Goal: Find contact information: Find contact information

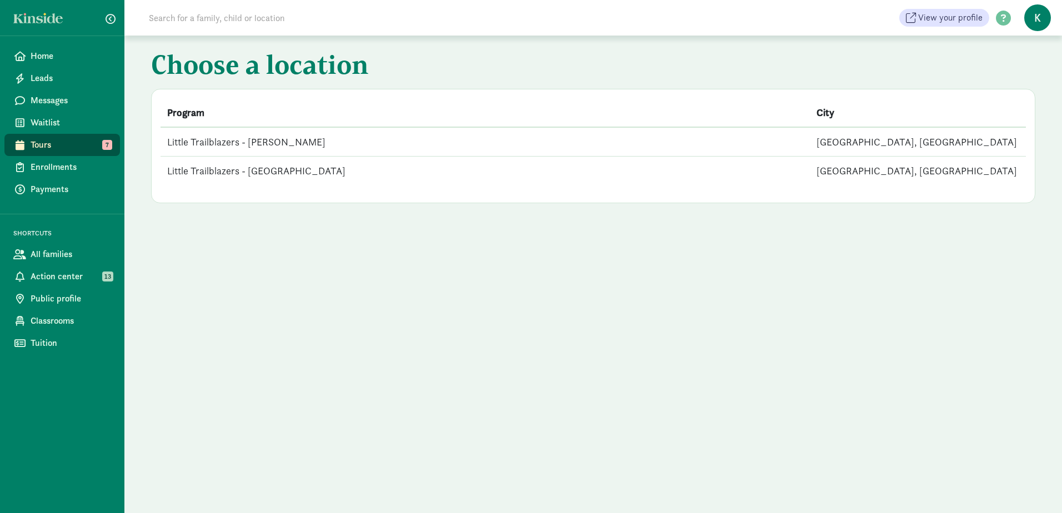
click at [437, 170] on td "Little Trailblazers - [GEOGRAPHIC_DATA]" at bounding box center [485, 171] width 649 height 29
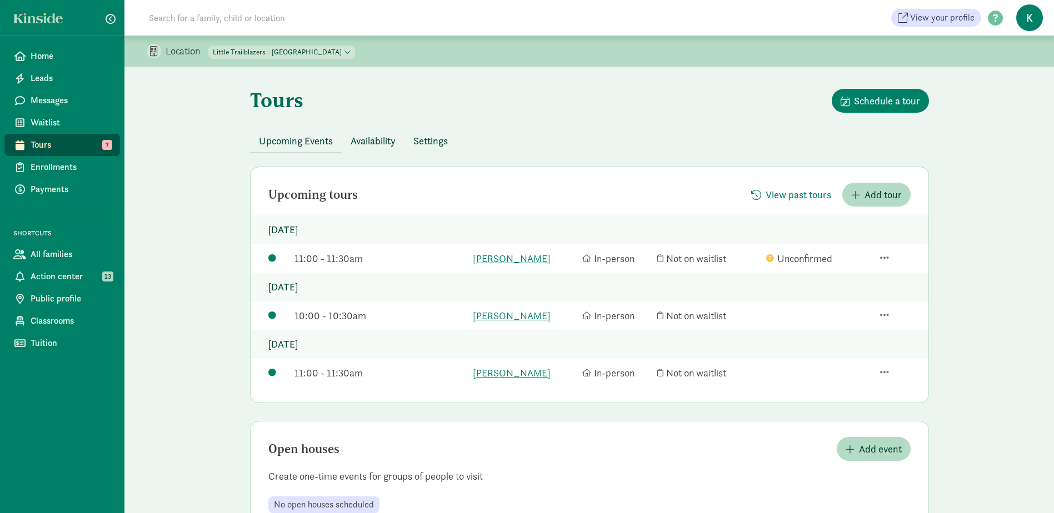
click at [283, 57] on select "Little Trailblazers - Queen [PERSON_NAME] Trailblazers - [GEOGRAPHIC_DATA]" at bounding box center [281, 52] width 147 height 13
click at [209, 46] on select "Little Trailblazers - Queen [PERSON_NAME] Trailblazers - [GEOGRAPHIC_DATA]" at bounding box center [281, 52] width 147 height 13
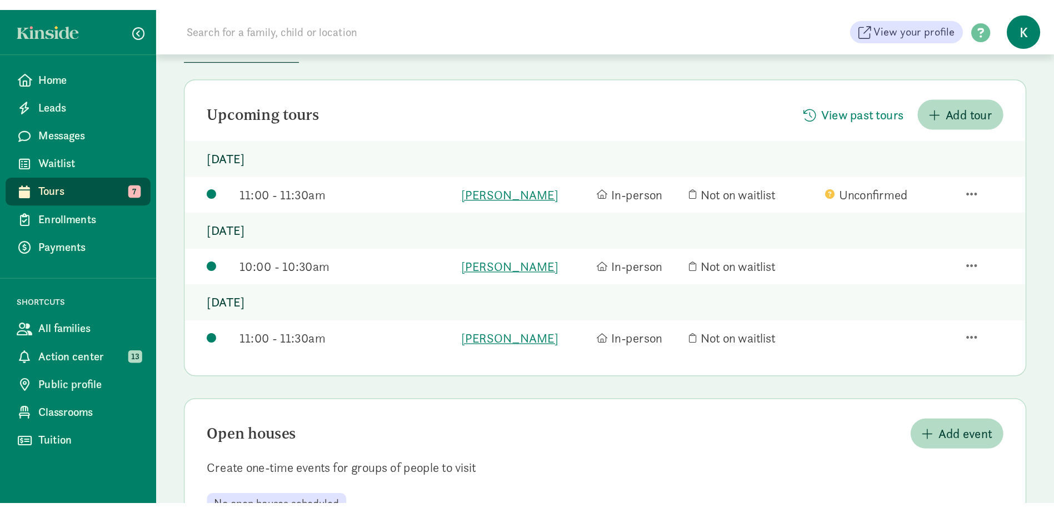
scroll to position [38, 0]
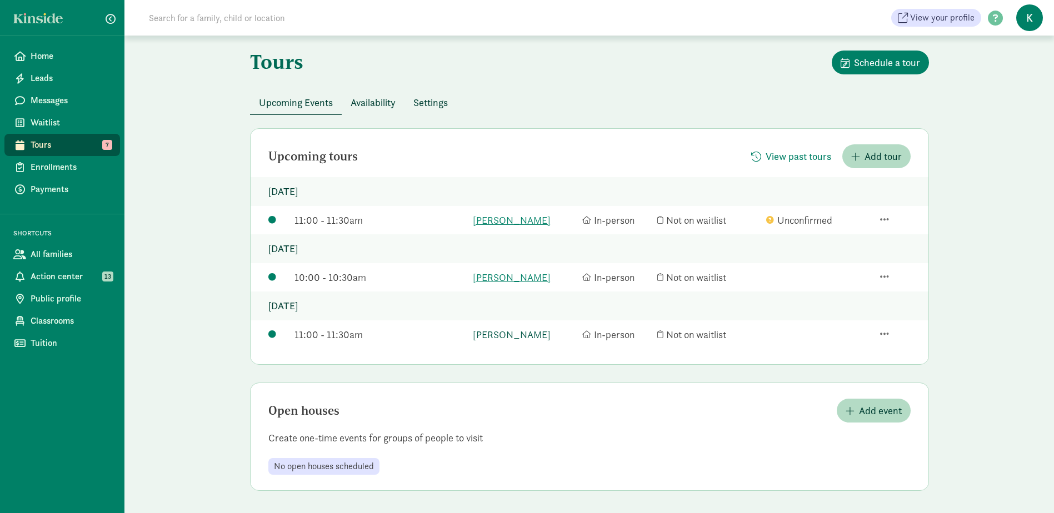
click at [485, 333] on link "[PERSON_NAME]" at bounding box center [525, 334] width 104 height 15
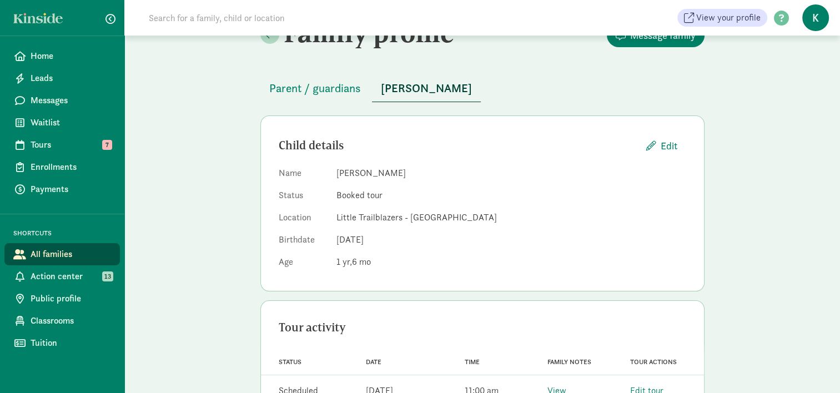
scroll to position [12, 0]
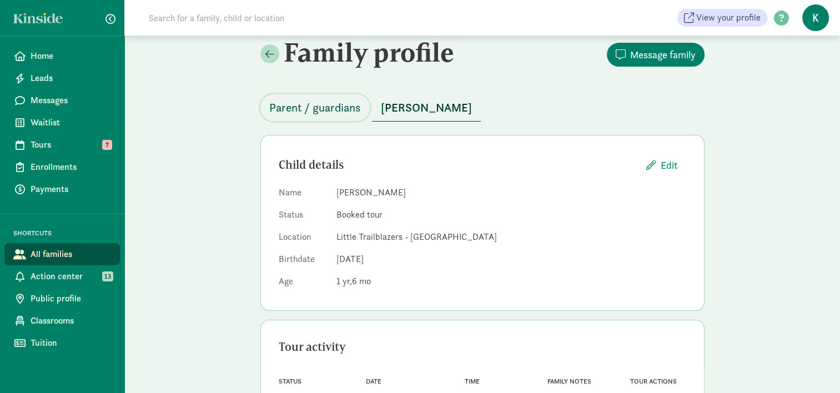
click at [322, 102] on span "Parent / guardians" at bounding box center [315, 108] width 92 height 18
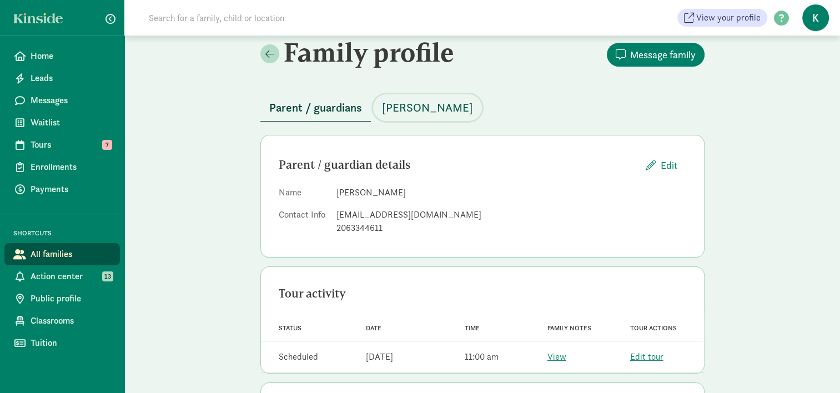
click at [393, 107] on span "[PERSON_NAME]" at bounding box center [427, 108] width 91 height 18
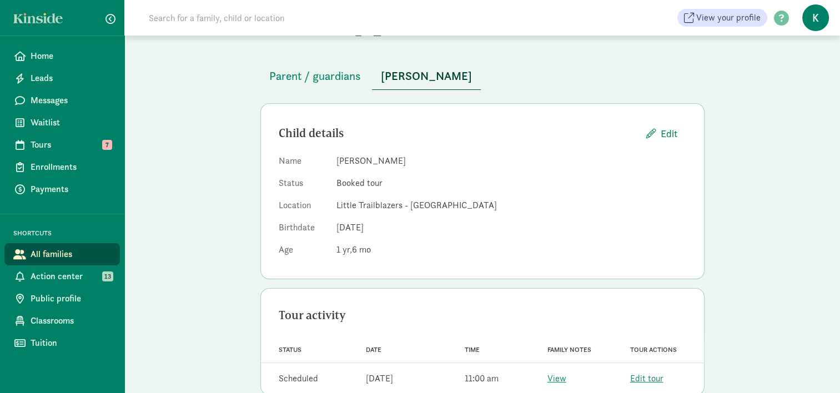
scroll to position [68, 0]
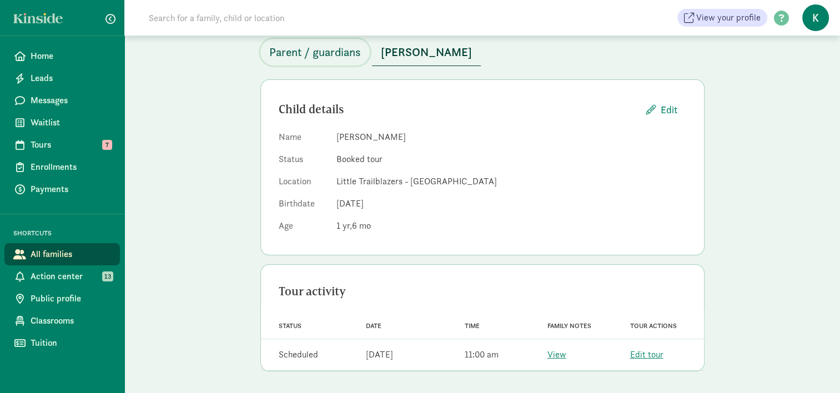
click at [327, 52] on span "Parent / guardians" at bounding box center [315, 52] width 92 height 18
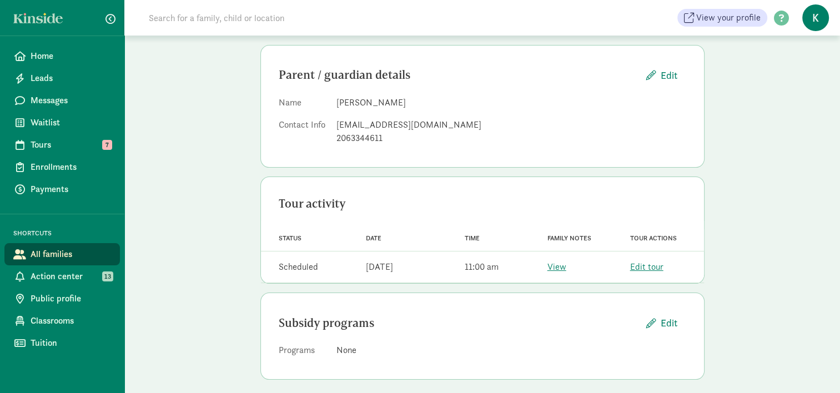
scroll to position [110, 0]
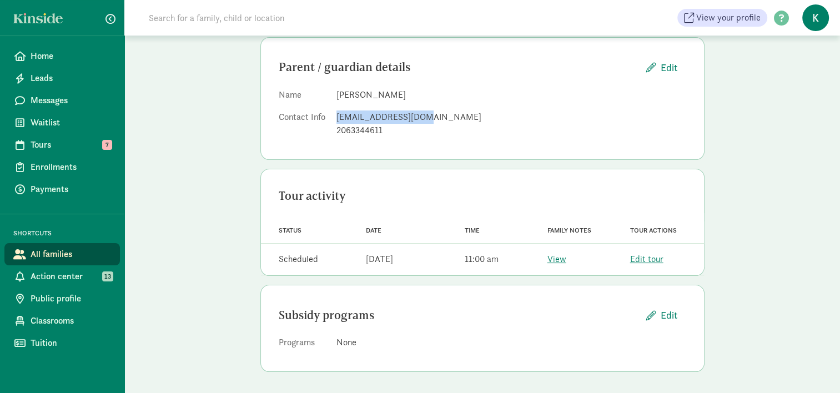
drag, startPoint x: 427, startPoint y: 115, endPoint x: 336, endPoint y: 118, distance: 90.6
click at [337, 118] on div "mseturcan@gmail.com" at bounding box center [512, 117] width 350 height 13
copy div "mseturcan@gmail.com"
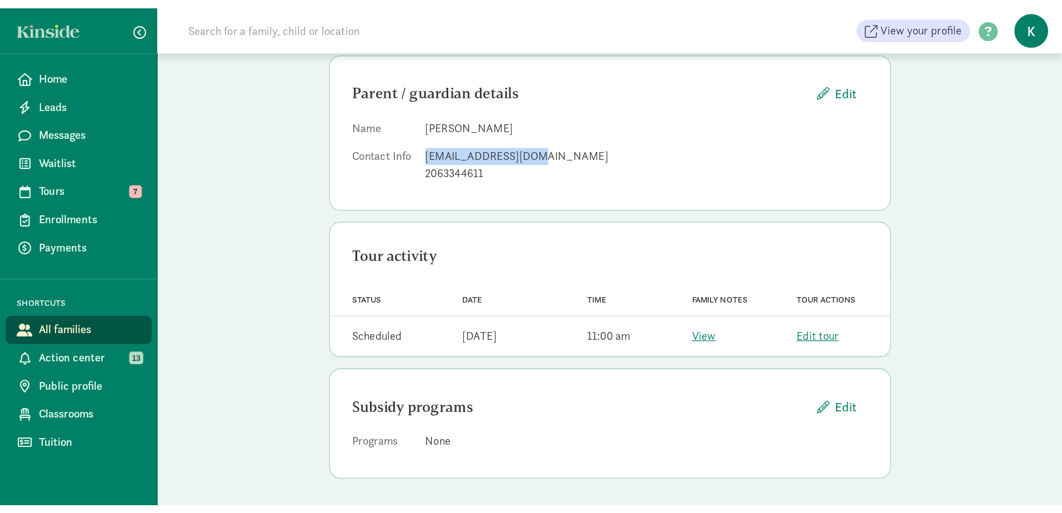
scroll to position [0, 0]
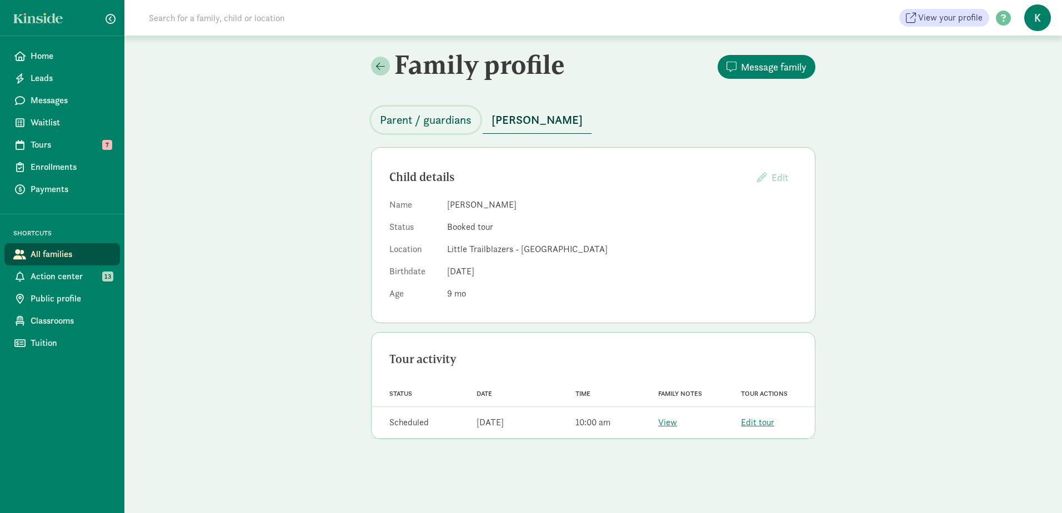
click at [422, 118] on span "Parent / guardians" at bounding box center [426, 120] width 92 height 18
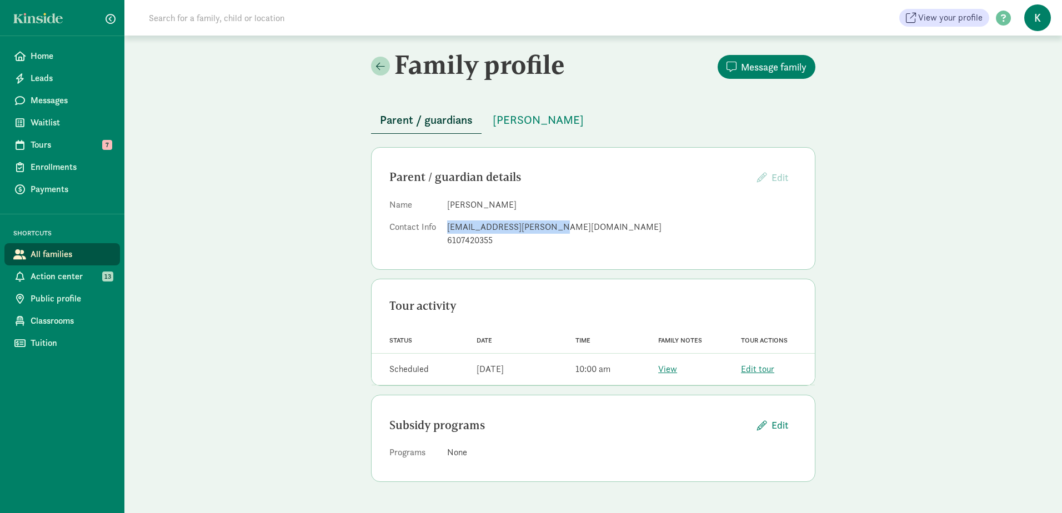
drag, startPoint x: 555, startPoint y: 227, endPoint x: 448, endPoint y: 228, distance: 107.2
click at [448, 228] on div "amber.l.bibeau@gmail.com" at bounding box center [622, 227] width 350 height 13
copy div "amber.l.bibeau@gmail.com"
click at [513, 115] on span "Lily Bibeau" at bounding box center [538, 120] width 91 height 18
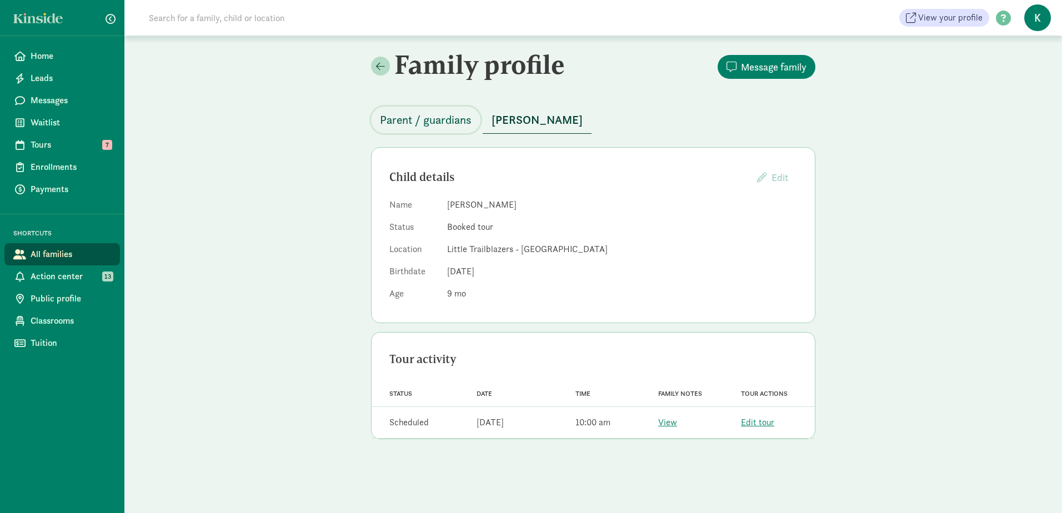
click at [419, 121] on span "Parent / guardians" at bounding box center [426, 120] width 92 height 18
click at [453, 122] on span "Parent / guardians" at bounding box center [426, 120] width 92 height 18
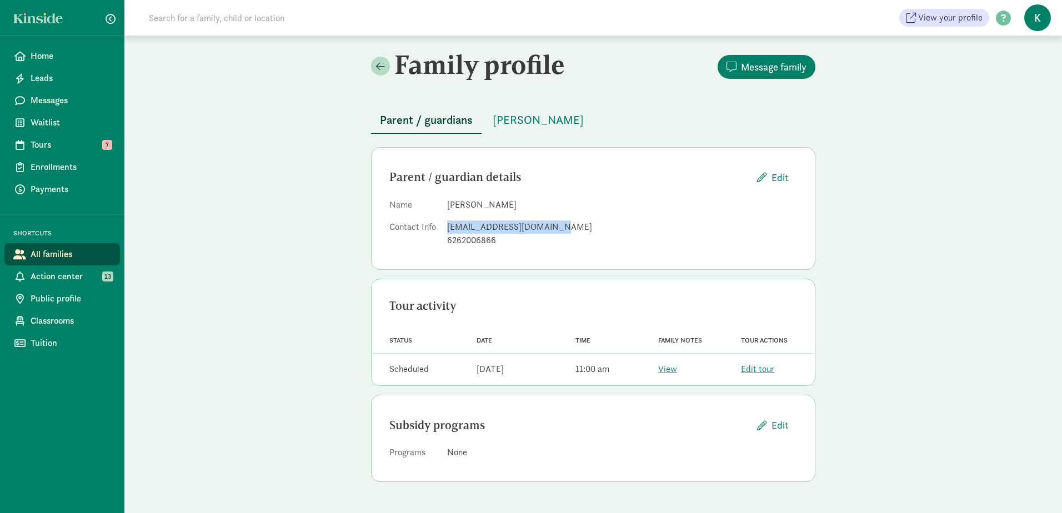
drag, startPoint x: 533, startPoint y: 228, endPoint x: 446, endPoint y: 227, distance: 86.7
click at [446, 227] on dl "Name [PERSON_NAME] Contact Info [PERSON_NAME][EMAIL_ADDRESS][DOMAIN_NAME] 62620…" at bounding box center [593, 224] width 408 height 53
copy div "[EMAIL_ADDRESS][DOMAIN_NAME]"
click at [648, 201] on dd "[PERSON_NAME]" at bounding box center [622, 204] width 350 height 13
drag, startPoint x: 444, startPoint y: 205, endPoint x: 508, endPoint y: 206, distance: 63.3
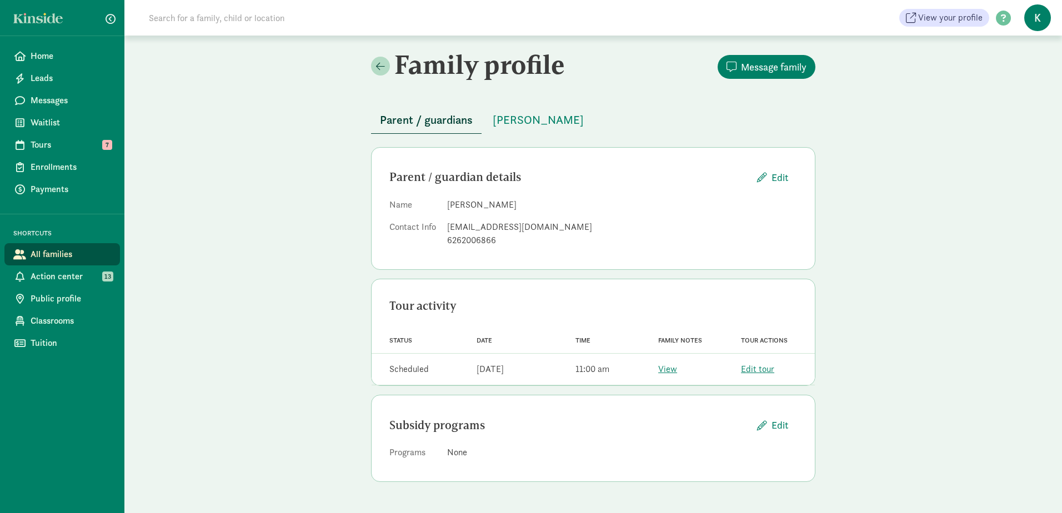
click at [508, 206] on dl "Name [PERSON_NAME] Contact Info [PERSON_NAME][EMAIL_ADDRESS][DOMAIN_NAME] 62620…" at bounding box center [593, 224] width 408 height 53
drag, startPoint x: 508, startPoint y: 206, endPoint x: 574, endPoint y: 208, distance: 66.7
click at [574, 208] on dd "Cosme Galluzzi" at bounding box center [622, 204] width 350 height 13
